Goal: Task Accomplishment & Management: Manage account settings

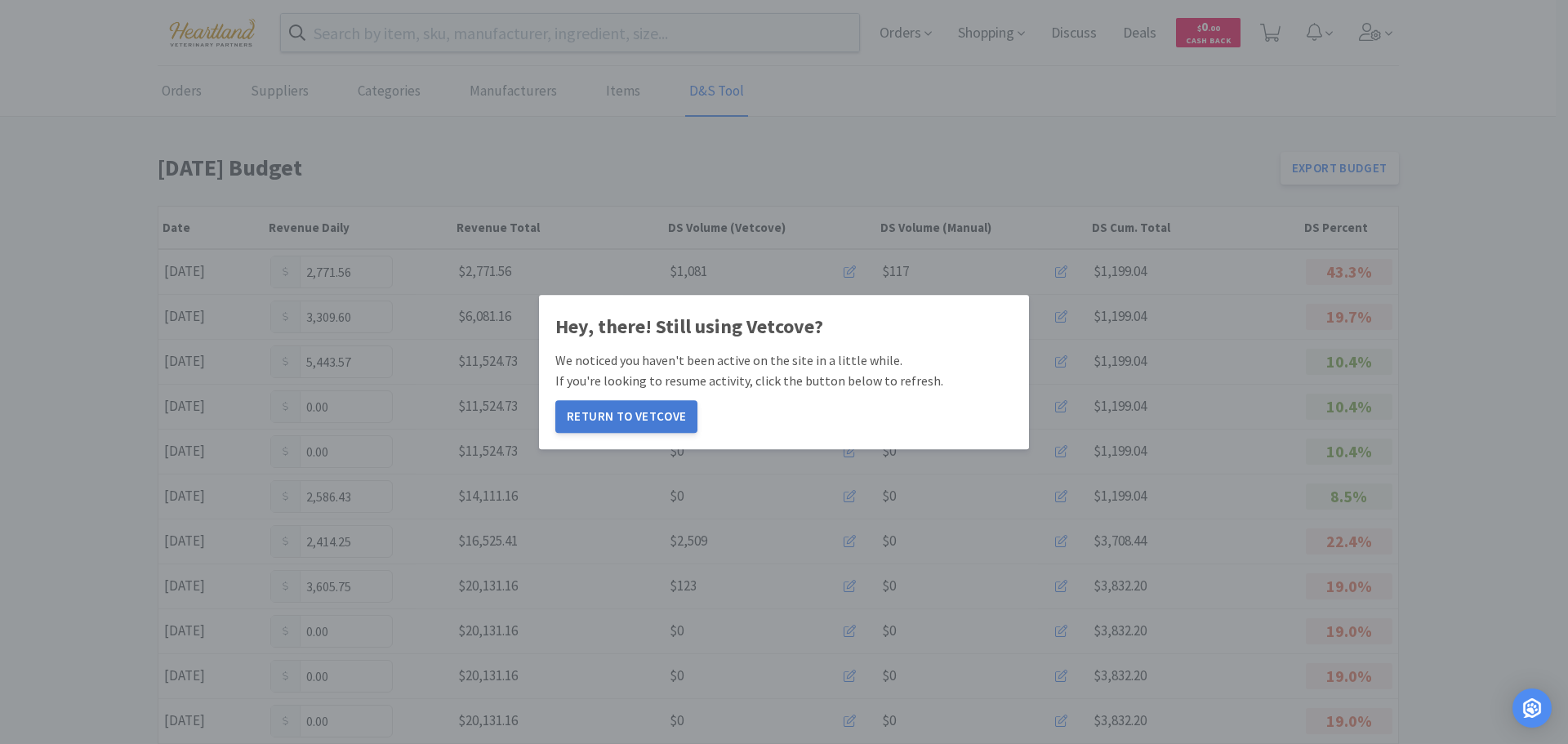
click at [645, 413] on button "Return to Vetcove" at bounding box center [626, 416] width 142 height 33
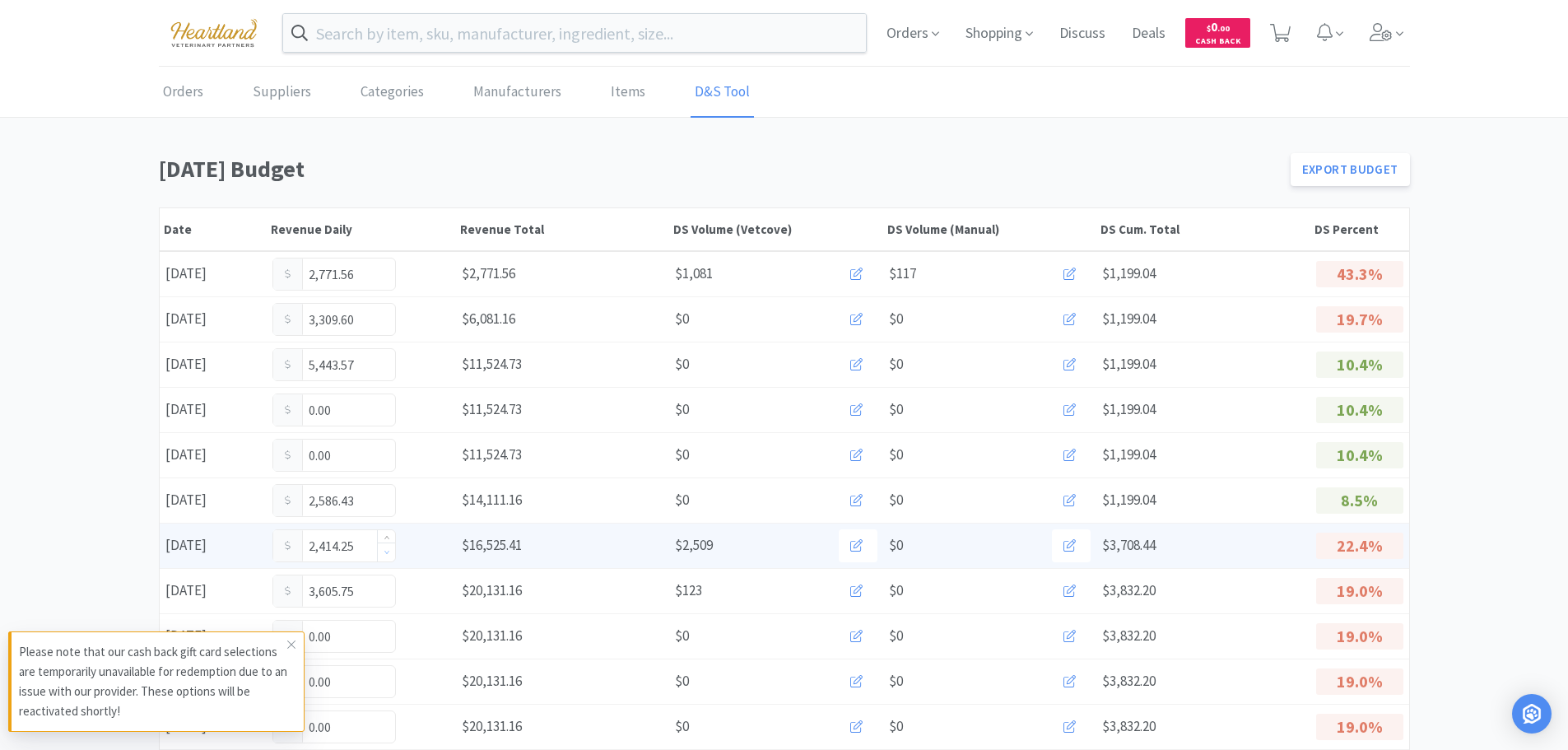
scroll to position [165, 0]
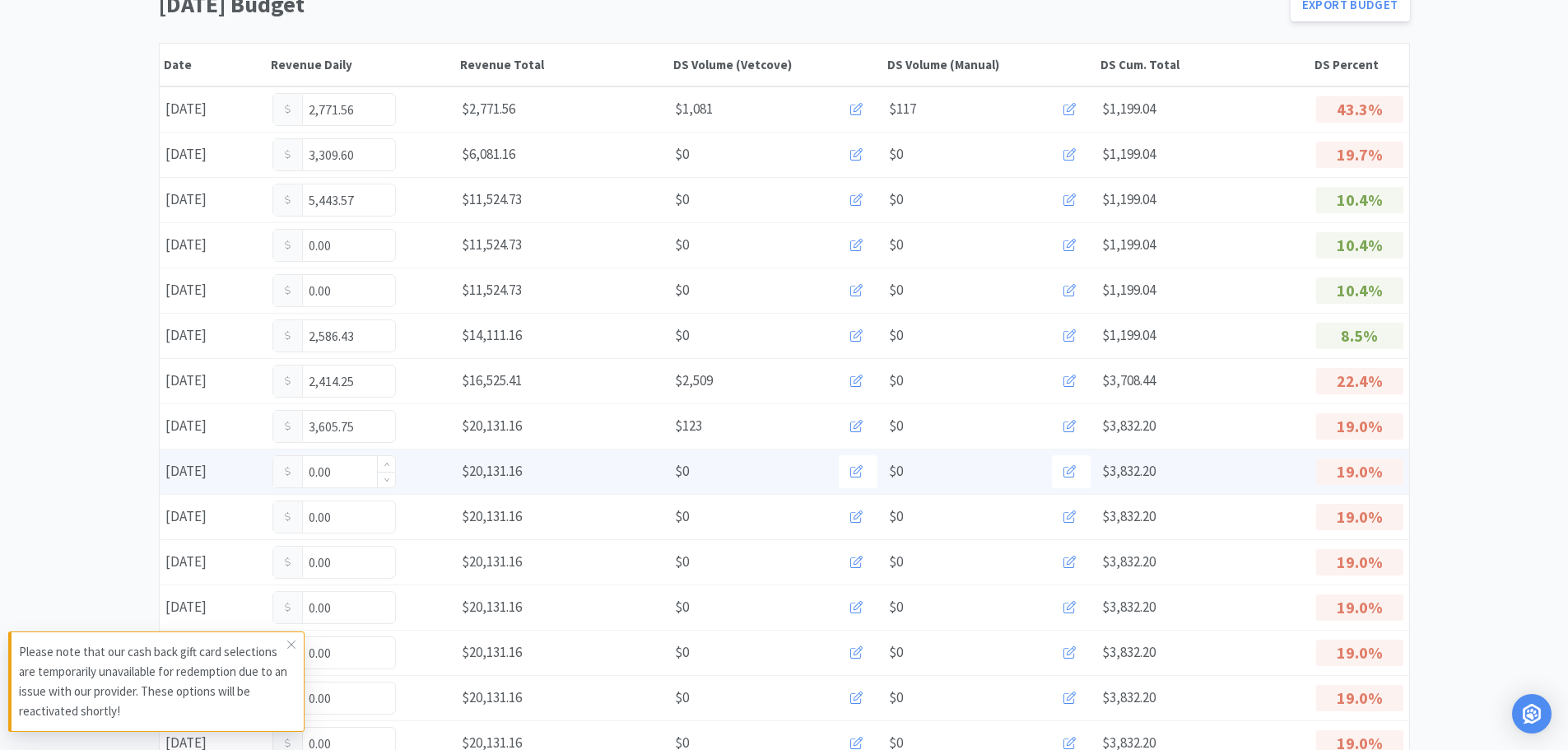
click at [346, 471] on input "0.00" at bounding box center [335, 471] width 122 height 31
type input "0"
type input "180.35"
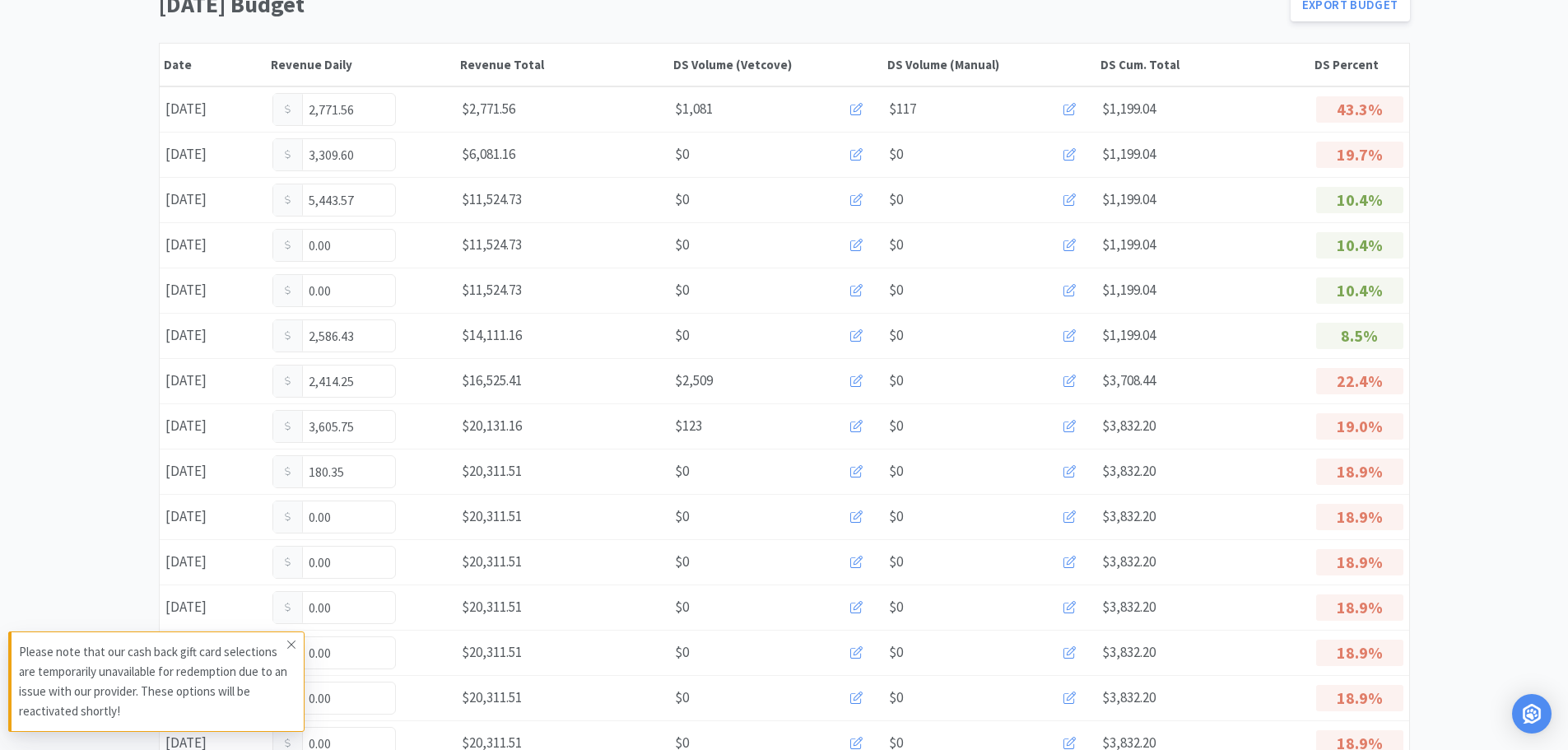
click at [290, 641] on icon at bounding box center [292, 645] width 10 height 13
